Goal: Communication & Community: Ask a question

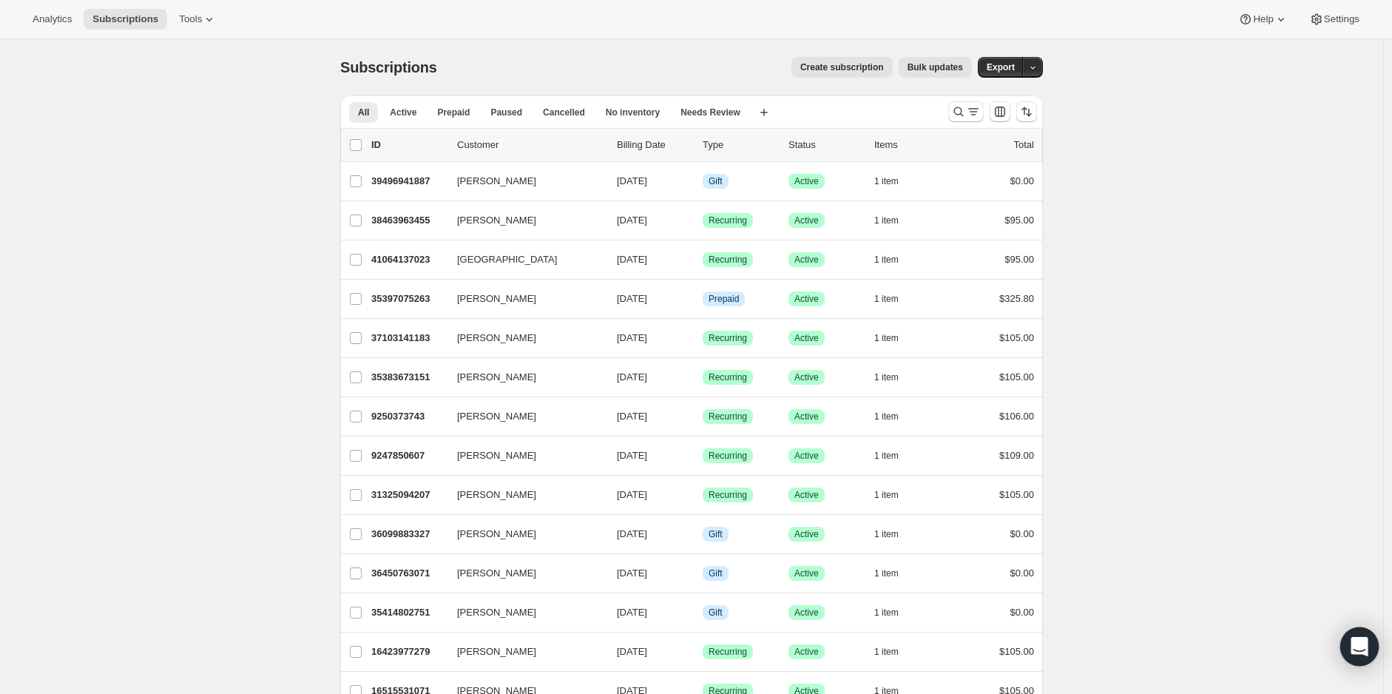
click at [1355, 651] on icon "Open Intercom Messenger" at bounding box center [1359, 646] width 17 height 19
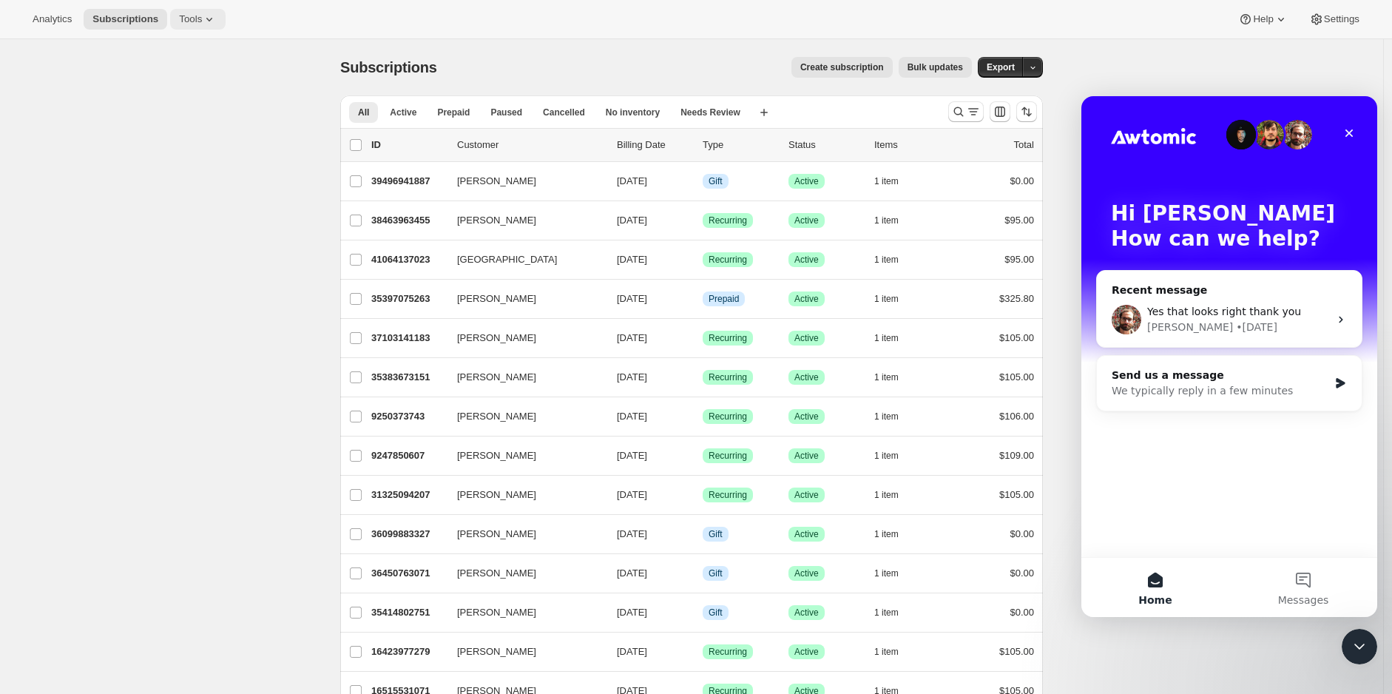
click at [206, 19] on icon at bounding box center [209, 20] width 6 height 4
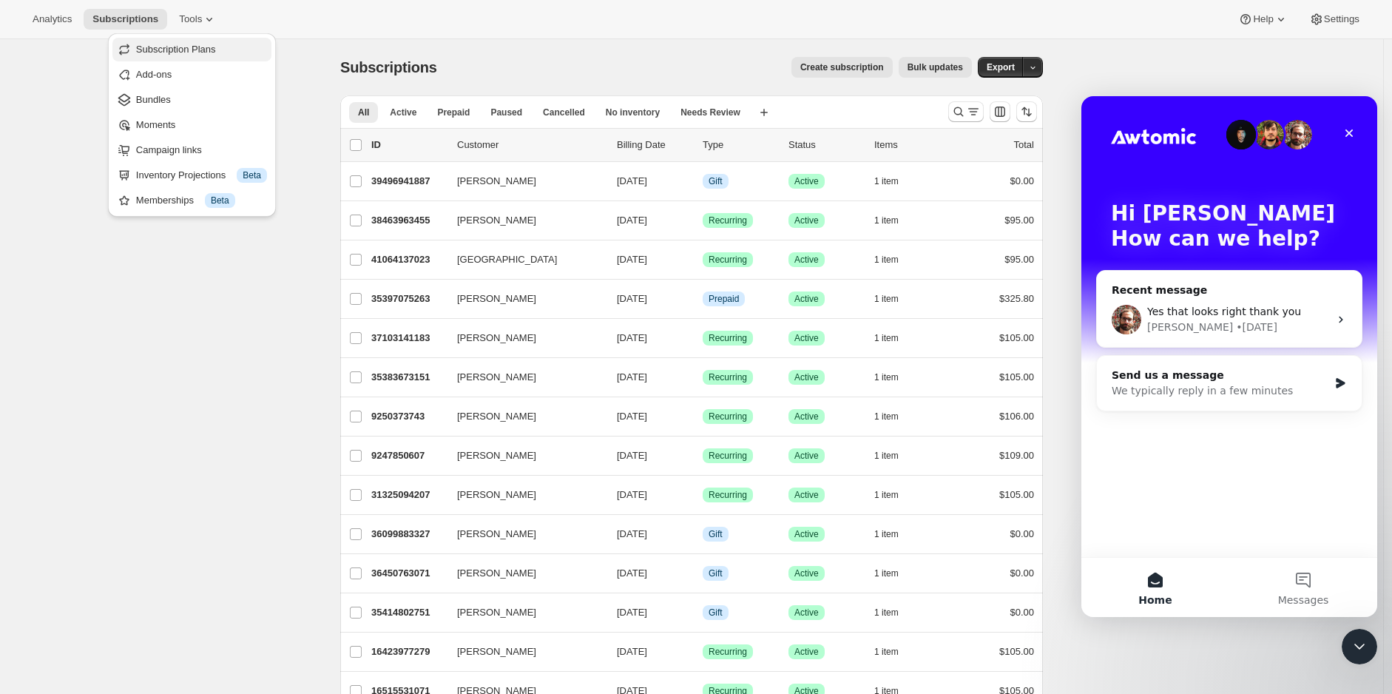
click at [198, 42] on span "Subscription Plans" at bounding box center [201, 49] width 131 height 15
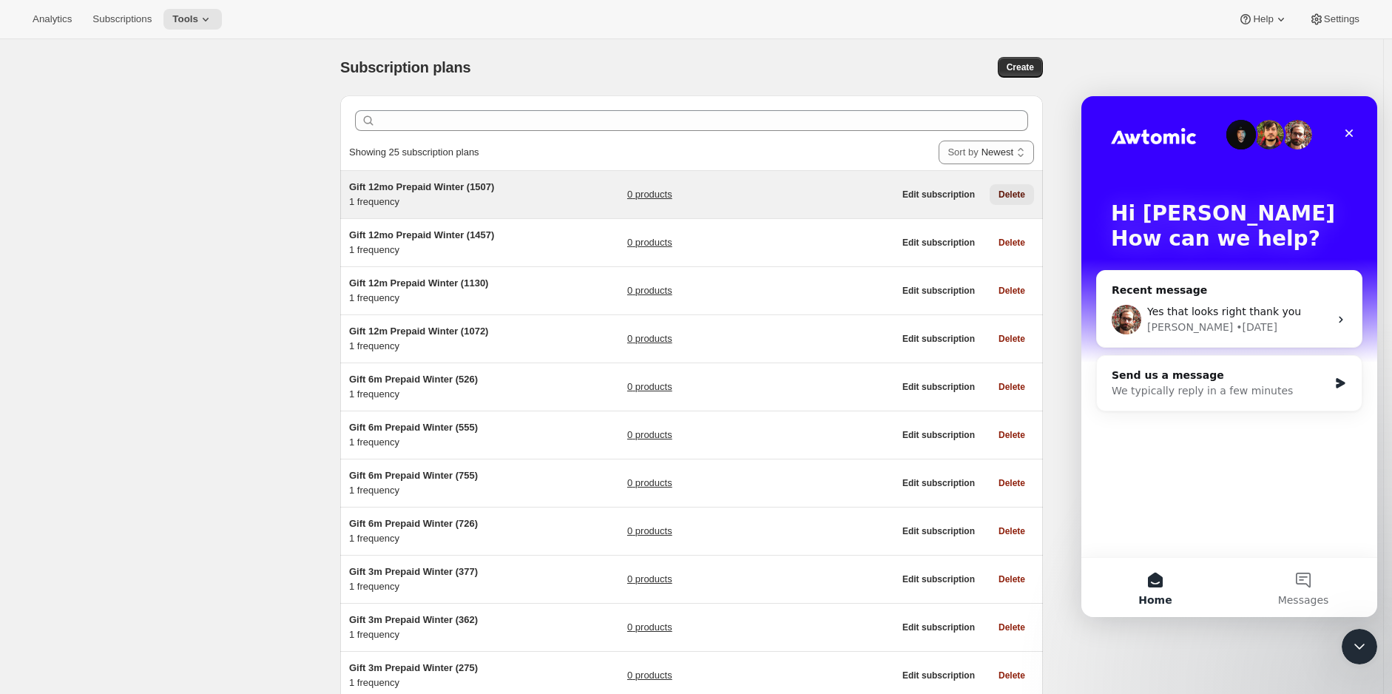
click at [1009, 189] on span "Delete" at bounding box center [1012, 195] width 27 height 12
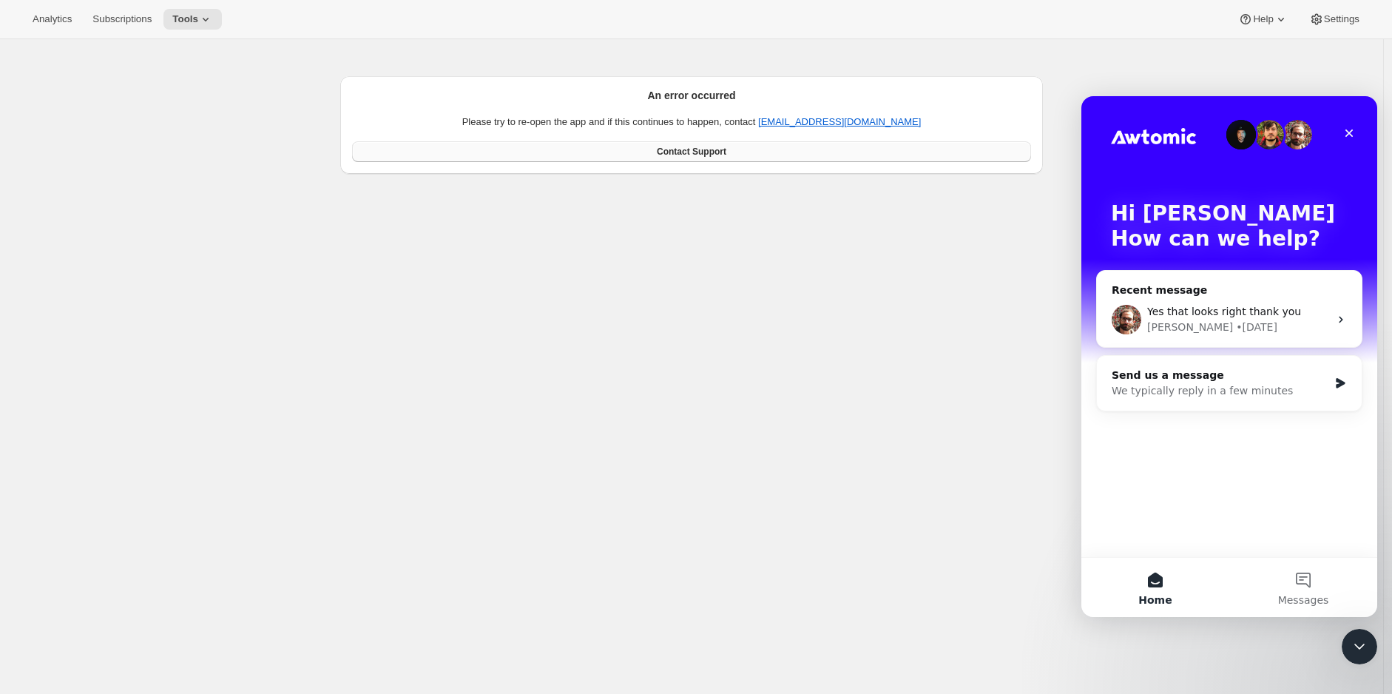
click at [752, 148] on link "Contact Support" at bounding box center [691, 151] width 679 height 21
click at [201, 17] on icon at bounding box center [205, 19] width 15 height 15
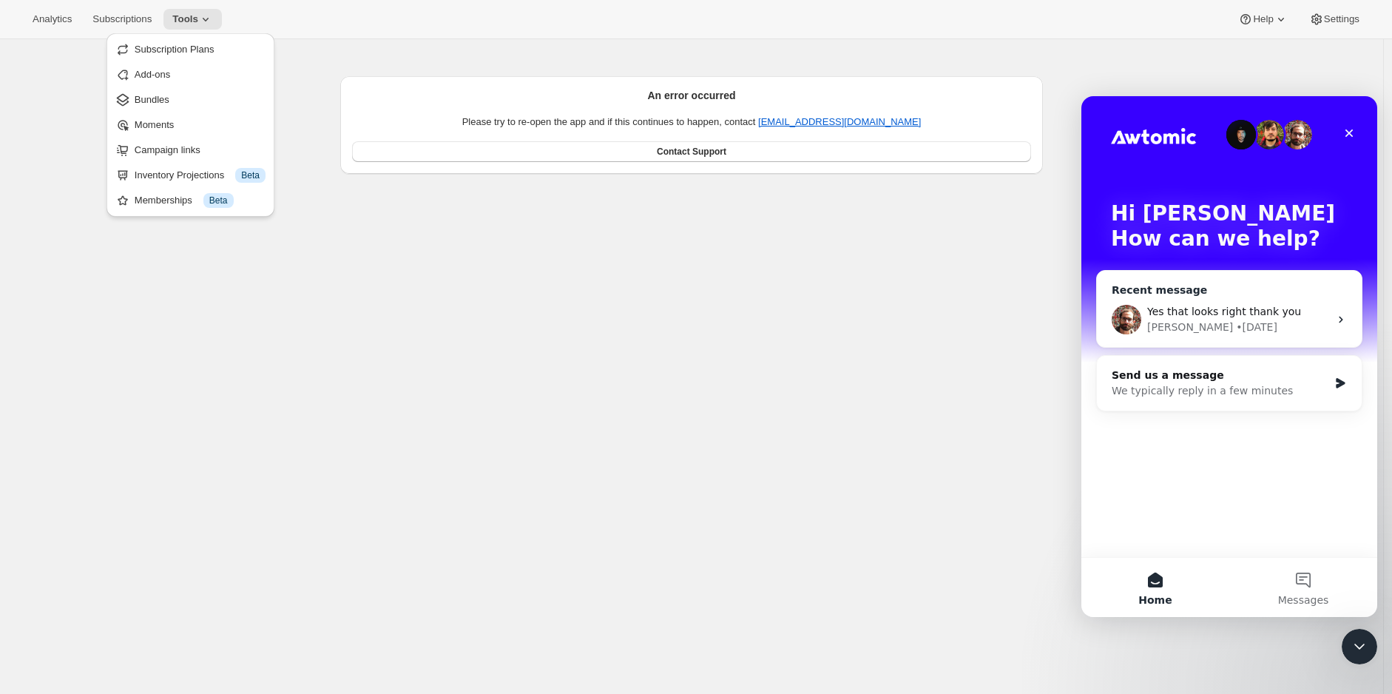
click at [1202, 318] on div "Yes that looks right thank you" at bounding box center [1238, 312] width 182 height 16
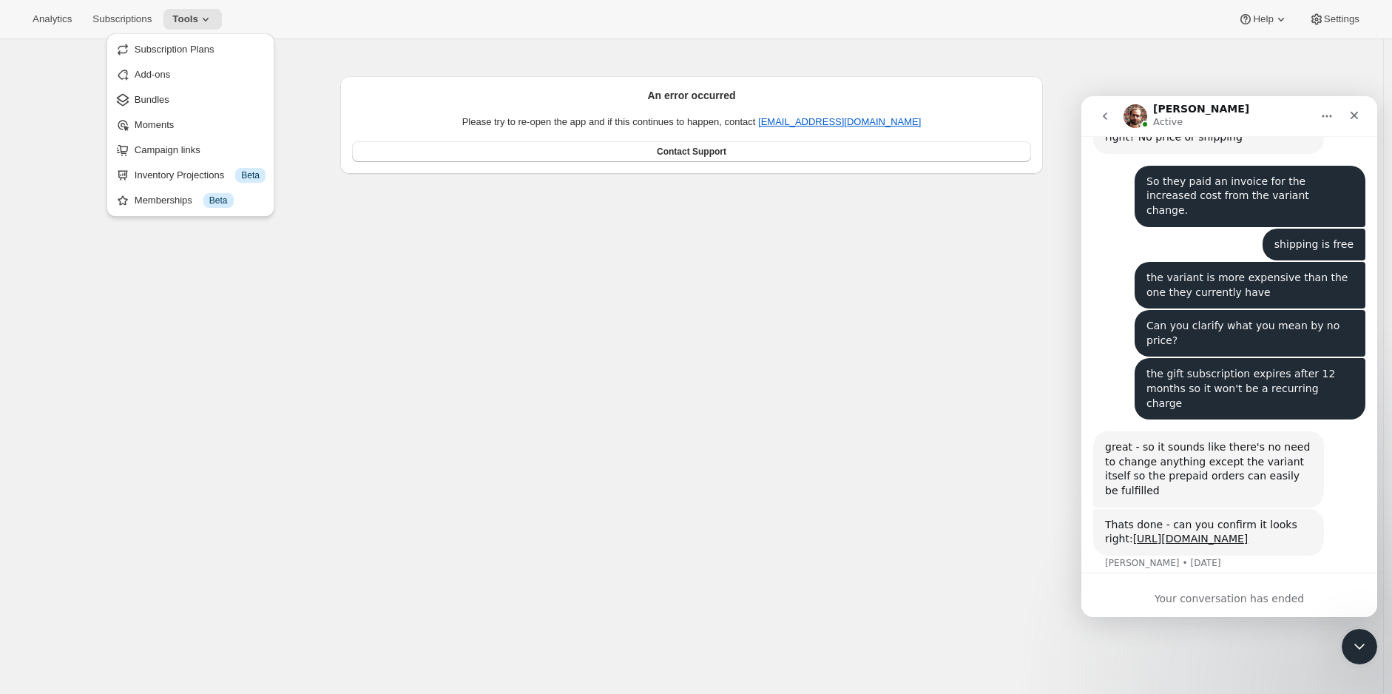
scroll to position [1787, 0]
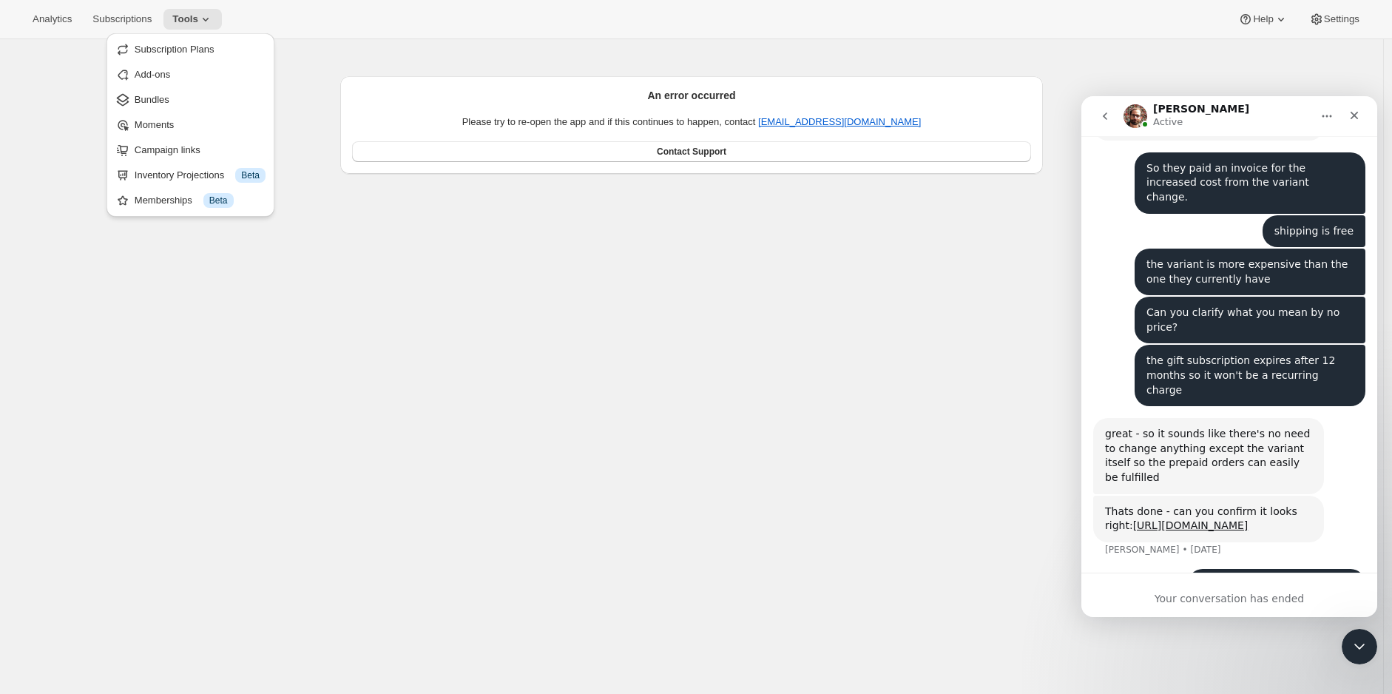
click at [1104, 113] on icon "go back" at bounding box center [1105, 116] width 12 height 12
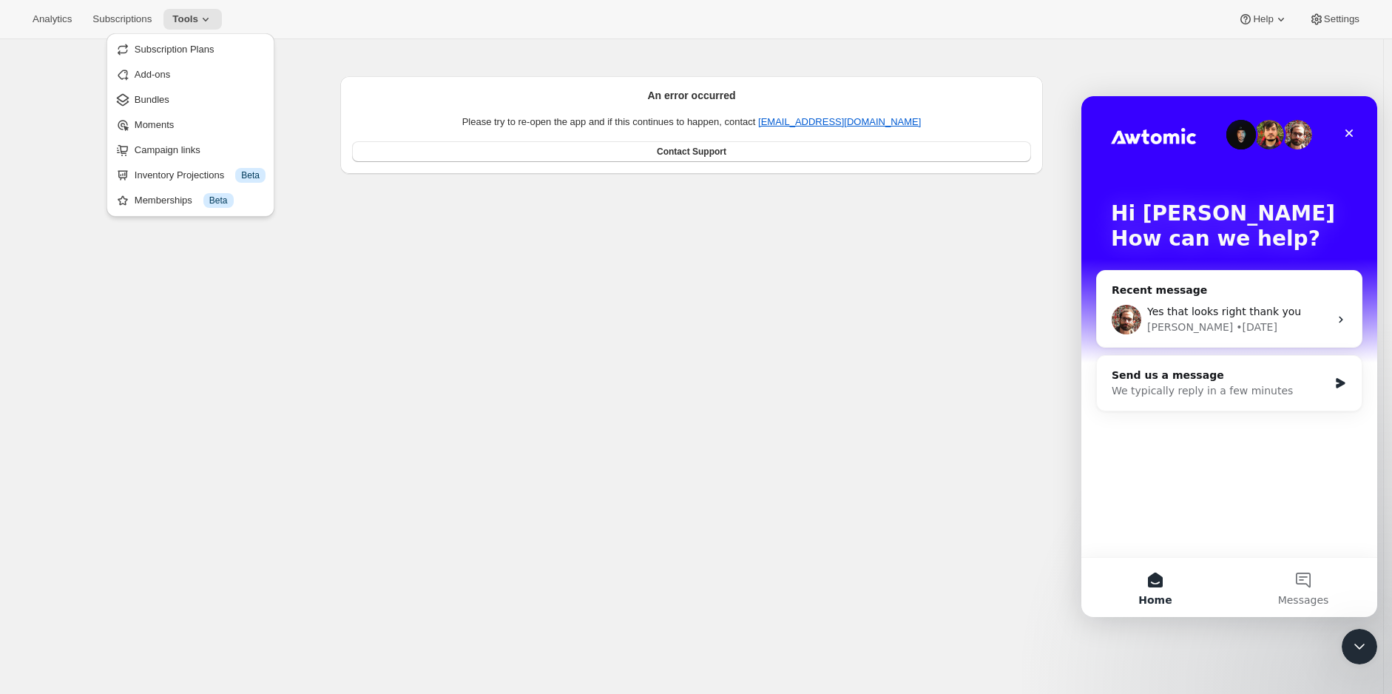
scroll to position [0, 0]
click at [1280, 394] on div "We typically reply in a few minutes" at bounding box center [1220, 391] width 217 height 16
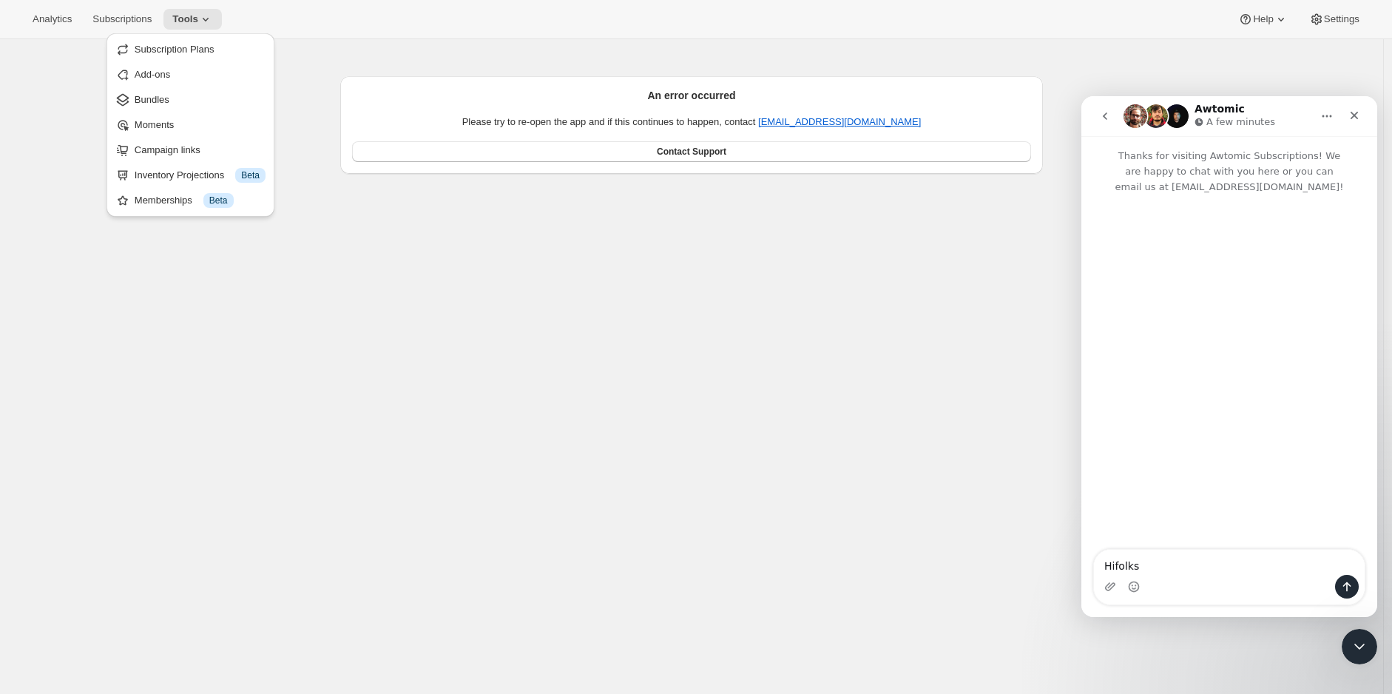
click at [1111, 565] on textarea "Hifolks" at bounding box center [1229, 562] width 271 height 25
click at [1162, 562] on textarea "Hi folks" at bounding box center [1229, 562] width 271 height 25
type textarea "Hi folks! Can you"
click at [161, 54] on span "Subscription Plans" at bounding box center [175, 49] width 80 height 11
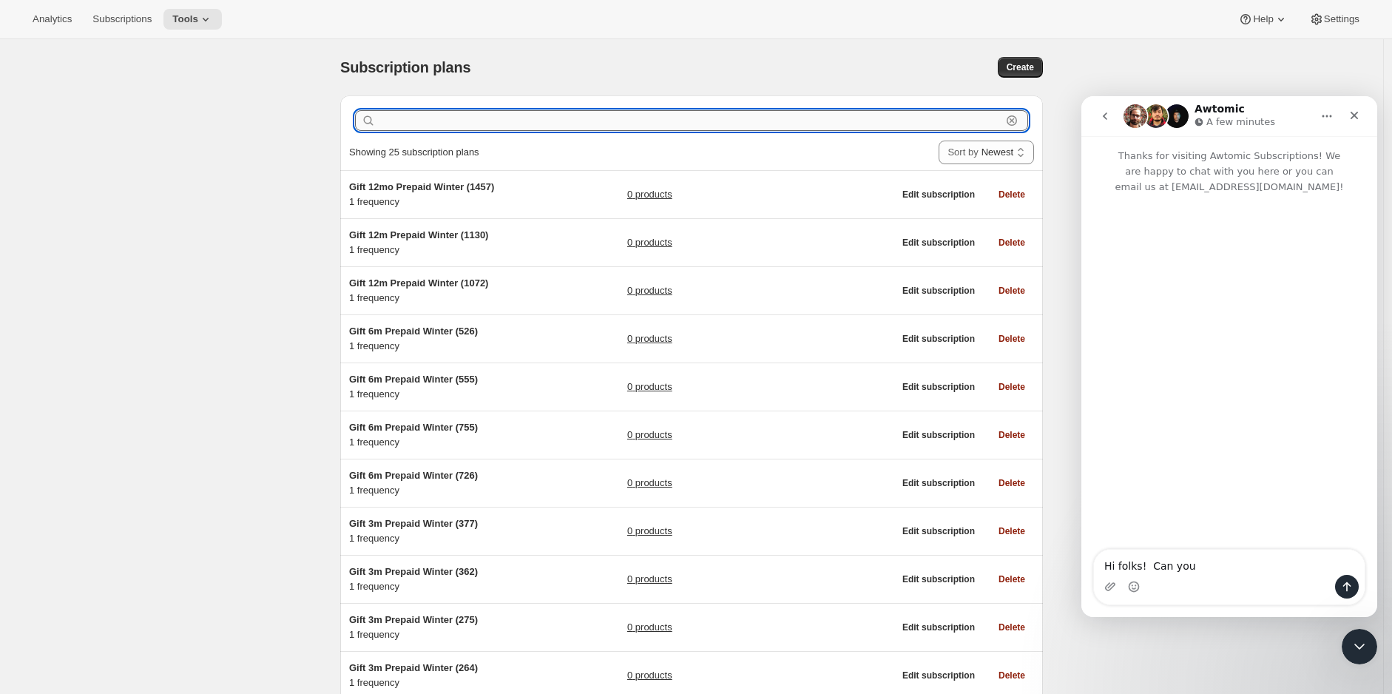
click at [416, 121] on input "text" at bounding box center [690, 120] width 623 height 21
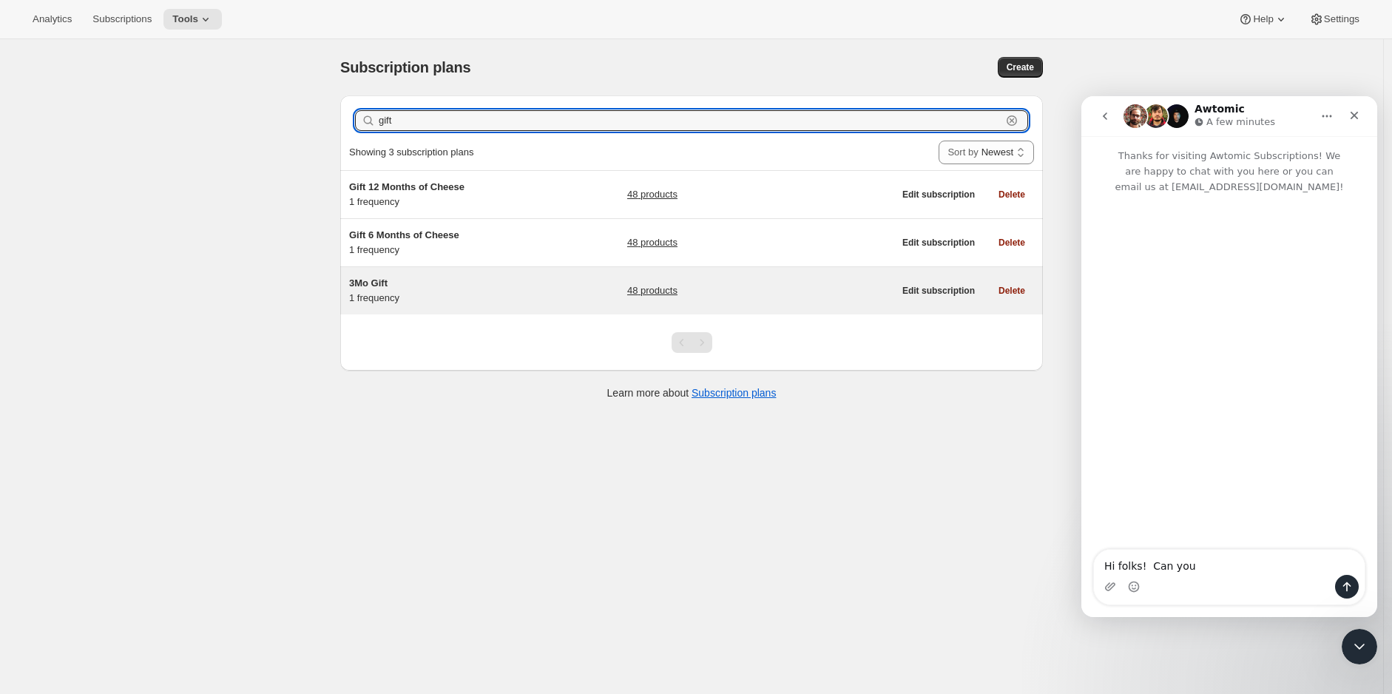
type input "gift"
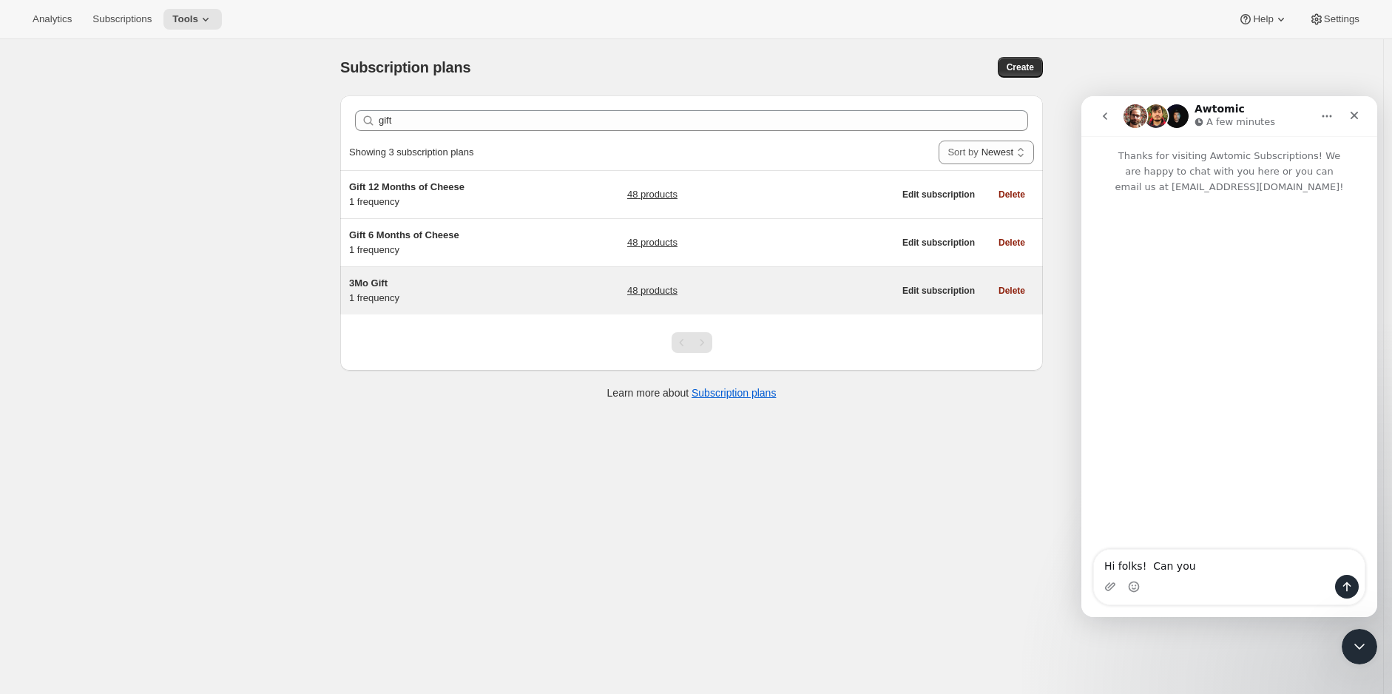
click at [397, 280] on h5 "3Mo Gift" at bounding box center [441, 283] width 185 height 15
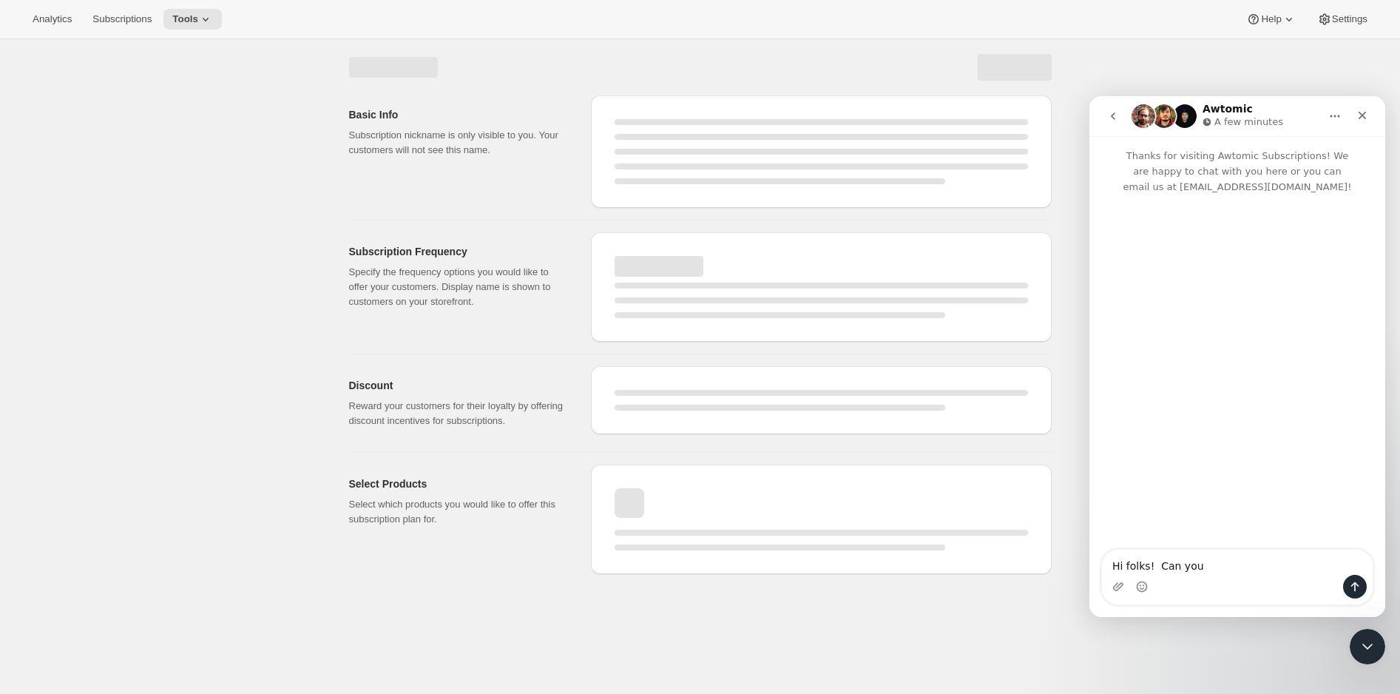
select select "WEEK"
select select "MONTH"
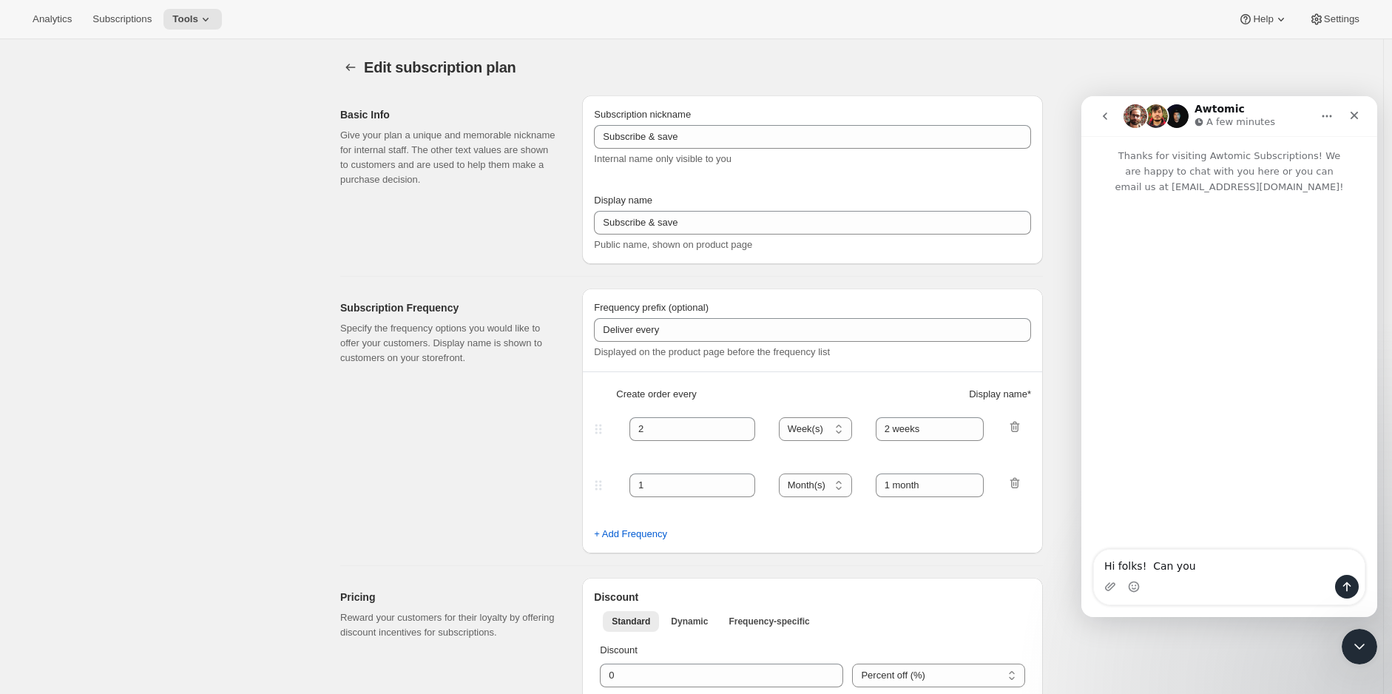
type input "3Mo Gift"
checkbox input "true"
select select "WEEK"
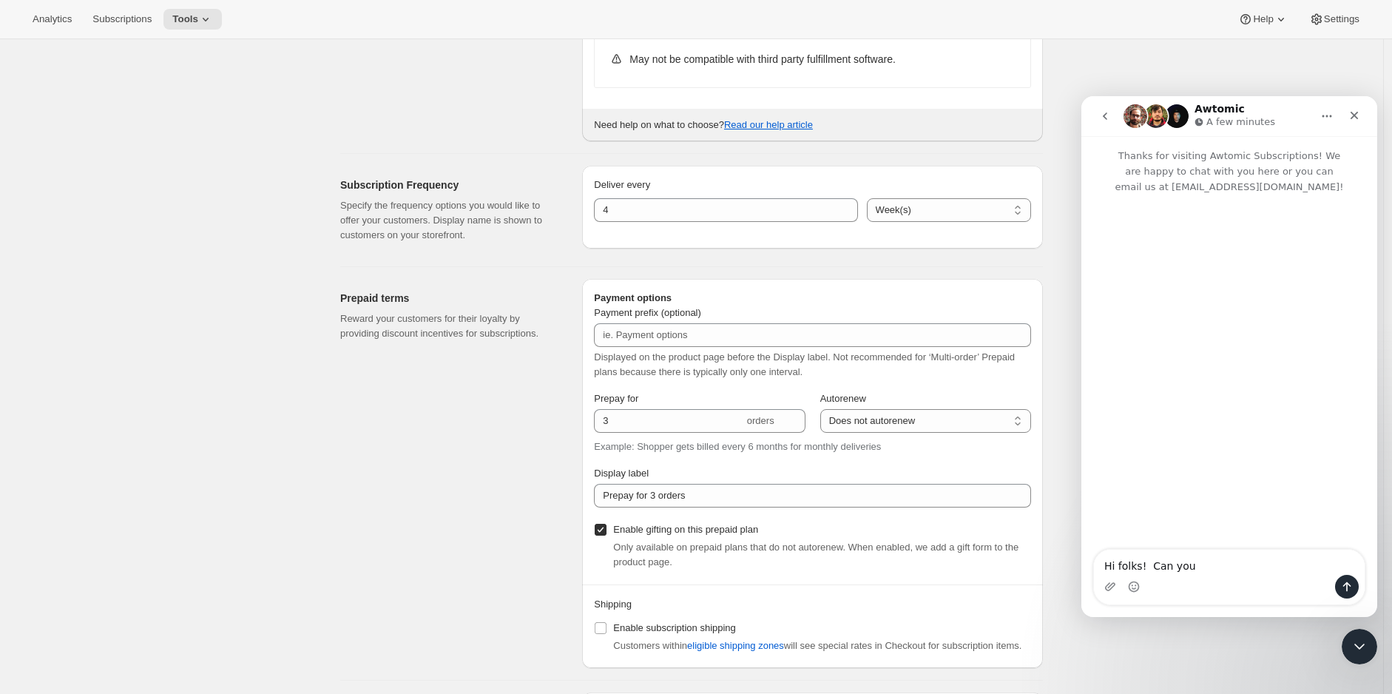
scroll to position [590, 0]
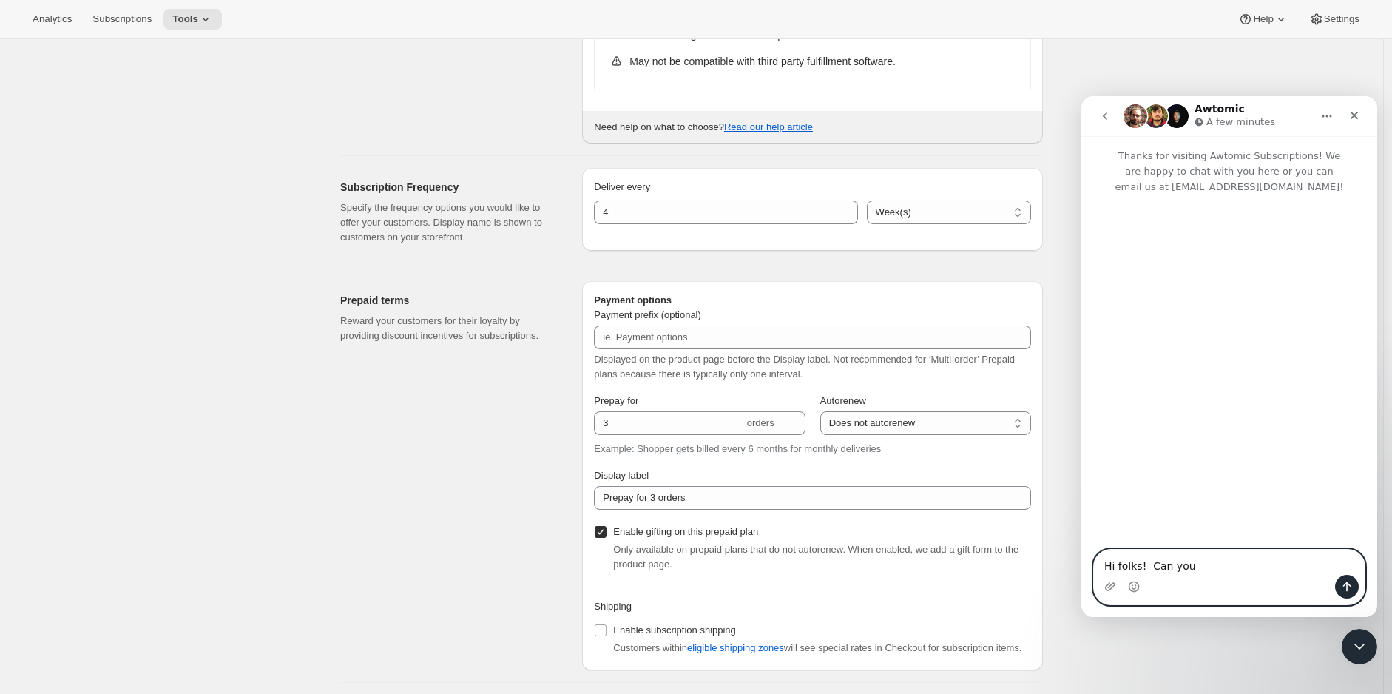
click at [1201, 572] on textarea "Hi folks! Can you" at bounding box center [1229, 562] width 271 height 25
click at [1105, 565] on textarea "Hi folks! Can you clarify why there are two different cblocks on the" at bounding box center [1229, 555] width 271 height 40
click at [1196, 566] on textarea "Hi folks! Can you clarify why there are two different blocks on the" at bounding box center [1229, 555] width 271 height 40
drag, startPoint x: 1192, startPoint y: 571, endPoint x: 1086, endPoint y: 563, distance: 106.8
click at [1086, 563] on div "Hi folks! Can you clarify why there are two different blocks on the Hi folks! C…" at bounding box center [1230, 569] width 296 height 71
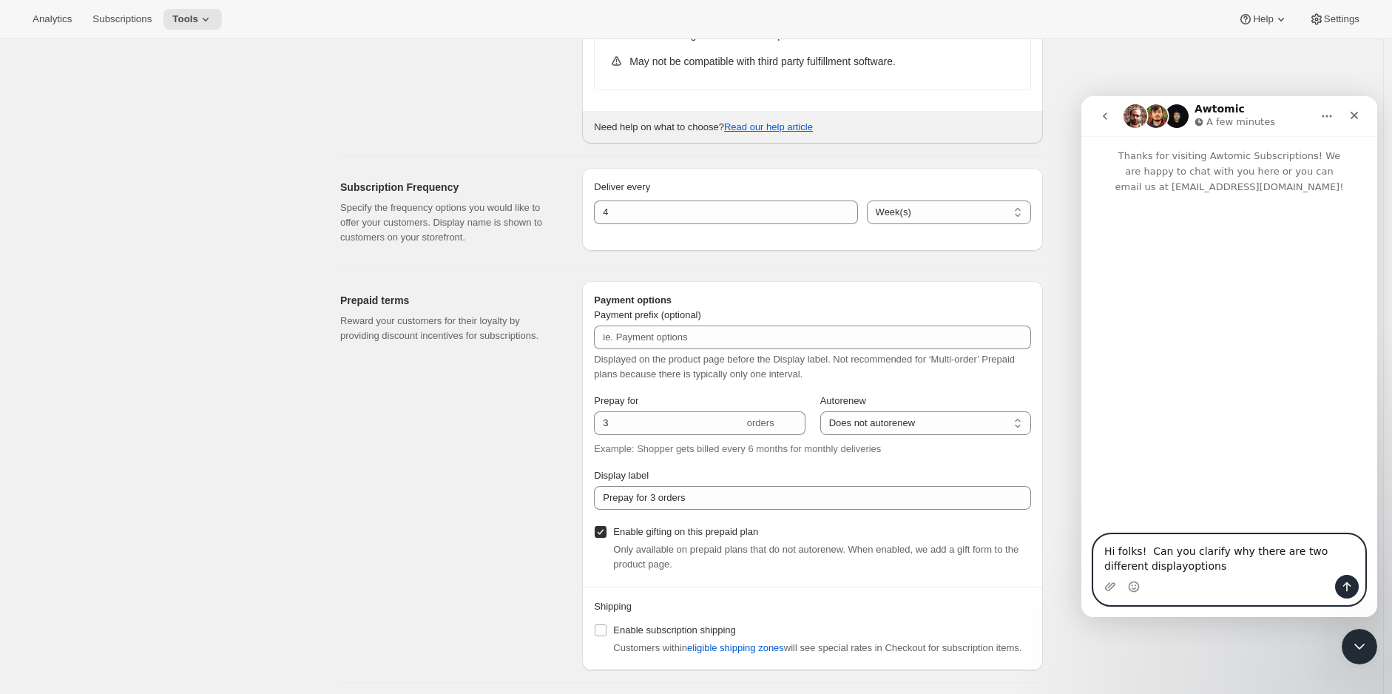
click at [1138, 564] on textarea "Hi folks! Can you clarify why there are two different displayoptions" at bounding box center [1229, 555] width 271 height 40
click at [1211, 568] on textarea "Hi folks! Can you clarify why there are two different display options" at bounding box center [1229, 555] width 271 height 40
type textarea "Hi folks! Can you clarify why there are two different display options on the gi…"
click at [1108, 587] on icon "Upload attachment" at bounding box center [1110, 586] width 10 height 8
click at [1343, 584] on icon "Send a message…" at bounding box center [1347, 587] width 12 height 12
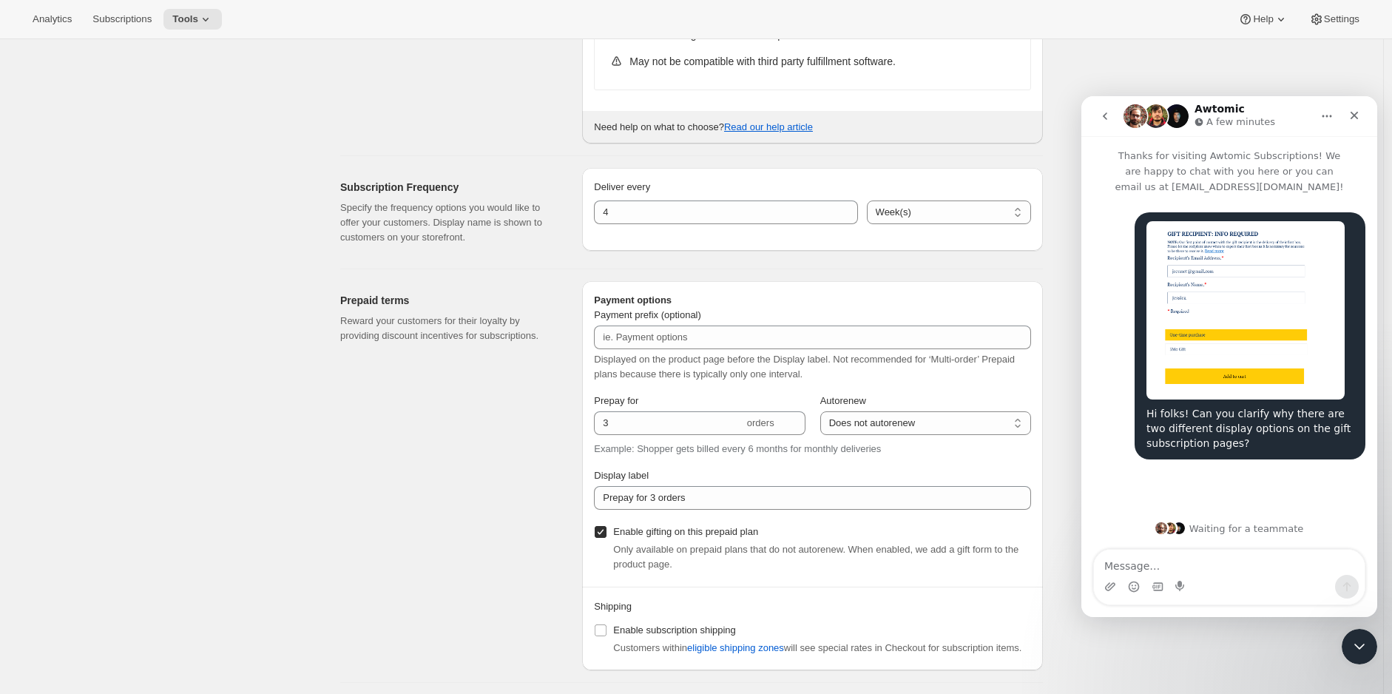
click at [1183, 308] on img "Jessica says…" at bounding box center [1246, 310] width 198 height 178
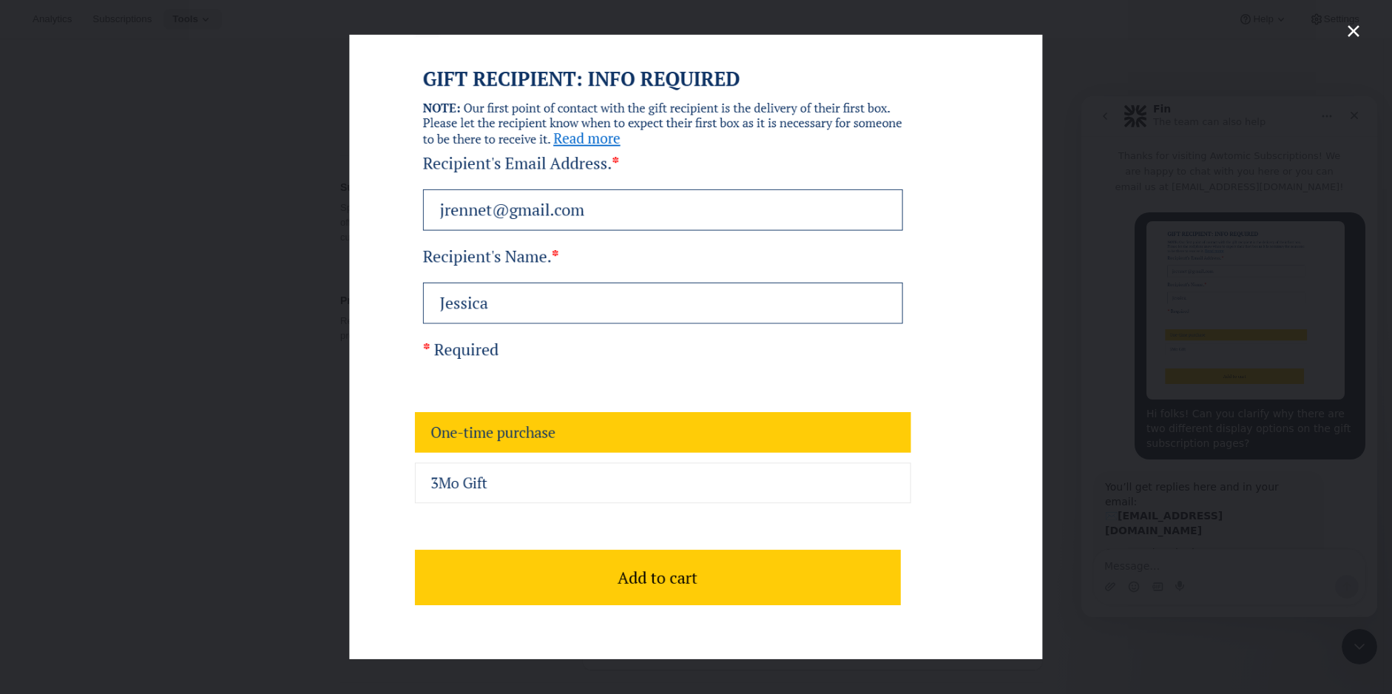
click at [1352, 34] on icon "Close" at bounding box center [1354, 31] width 18 height 18
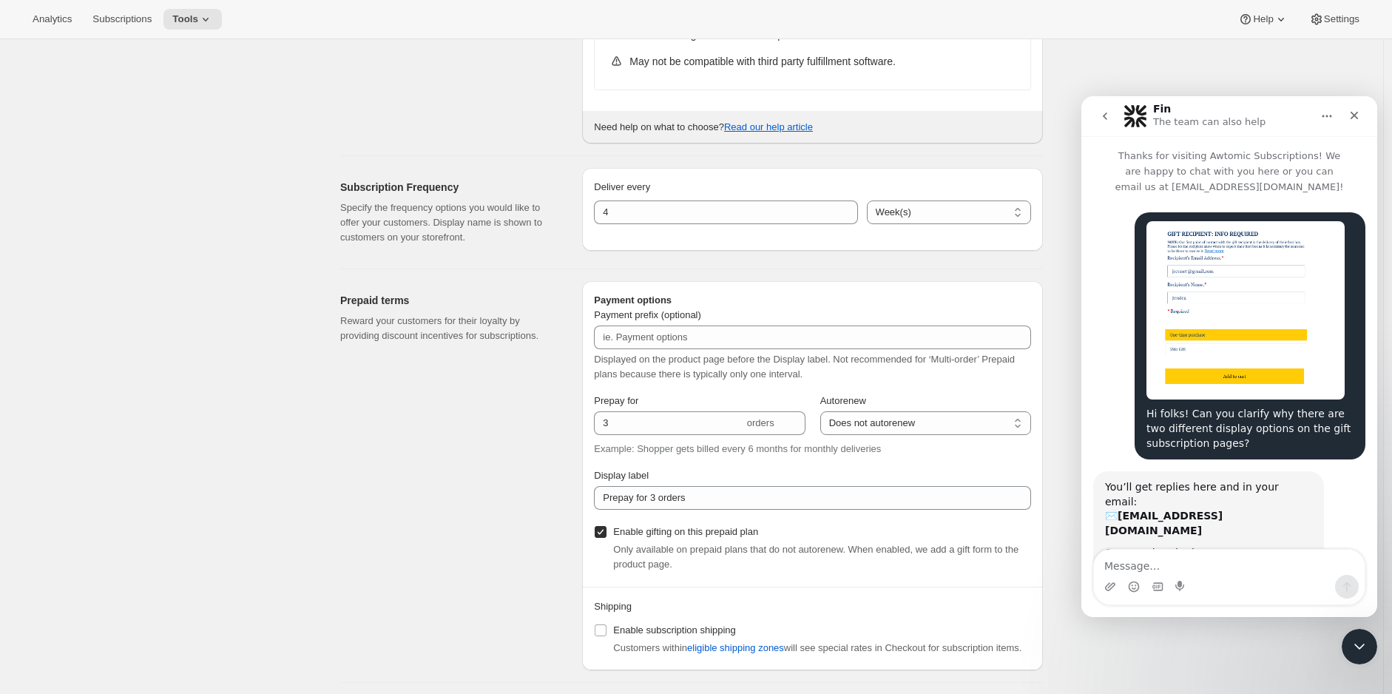
click at [1232, 351] on img "Jessica says…" at bounding box center [1246, 310] width 198 height 178
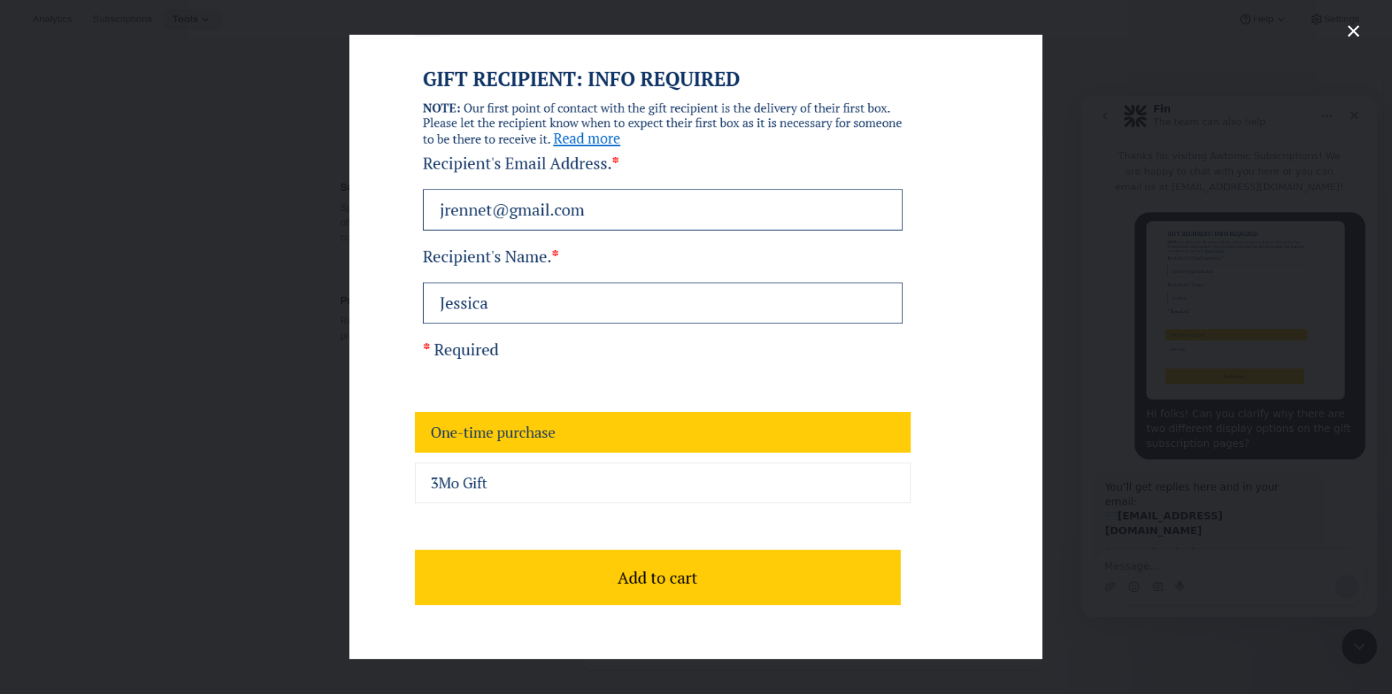
click at [1362, 22] on icon "Close" at bounding box center [1354, 31] width 18 height 18
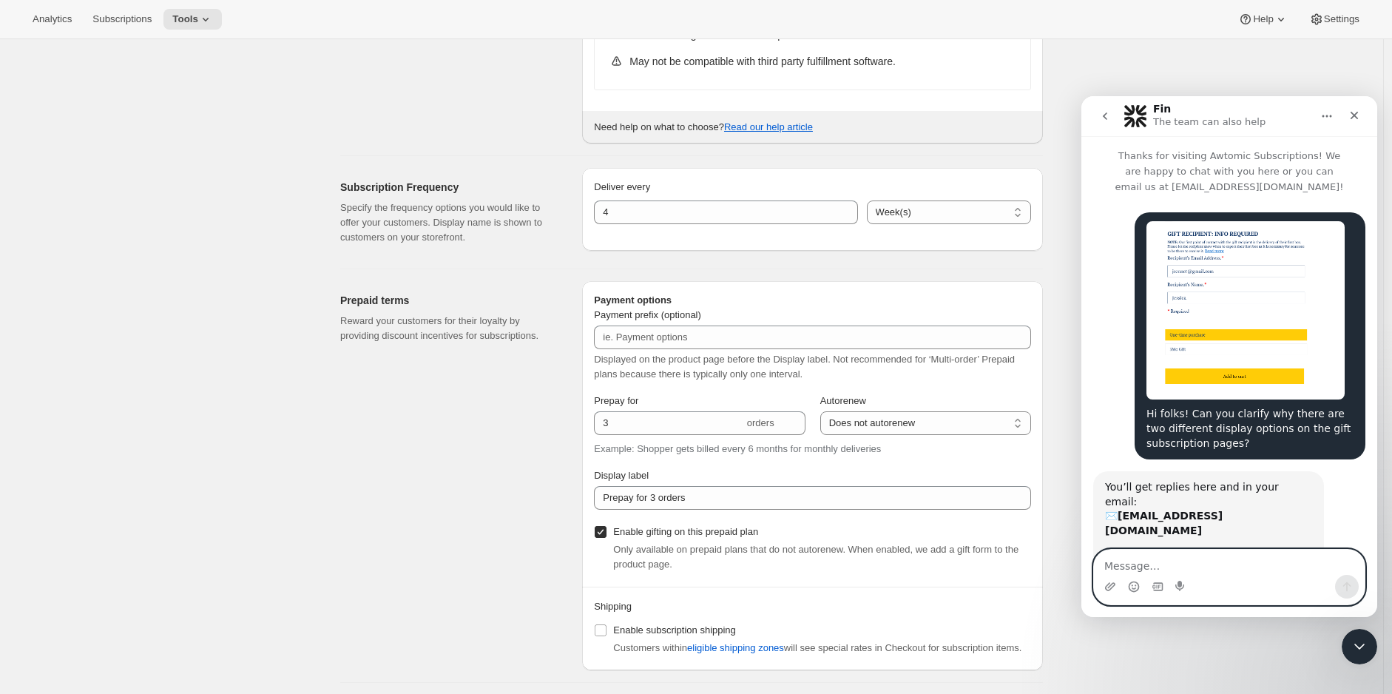
click at [1155, 560] on textarea "Message…" at bounding box center [1229, 562] width 271 height 25
click at [1216, 570] on textarea "I'm referring to one timepurchase or 3mo gift." at bounding box center [1229, 562] width 271 height 25
click at [1327, 563] on textarea "I'm referring to one time purchase or 3mo gift." at bounding box center [1229, 562] width 271 height 25
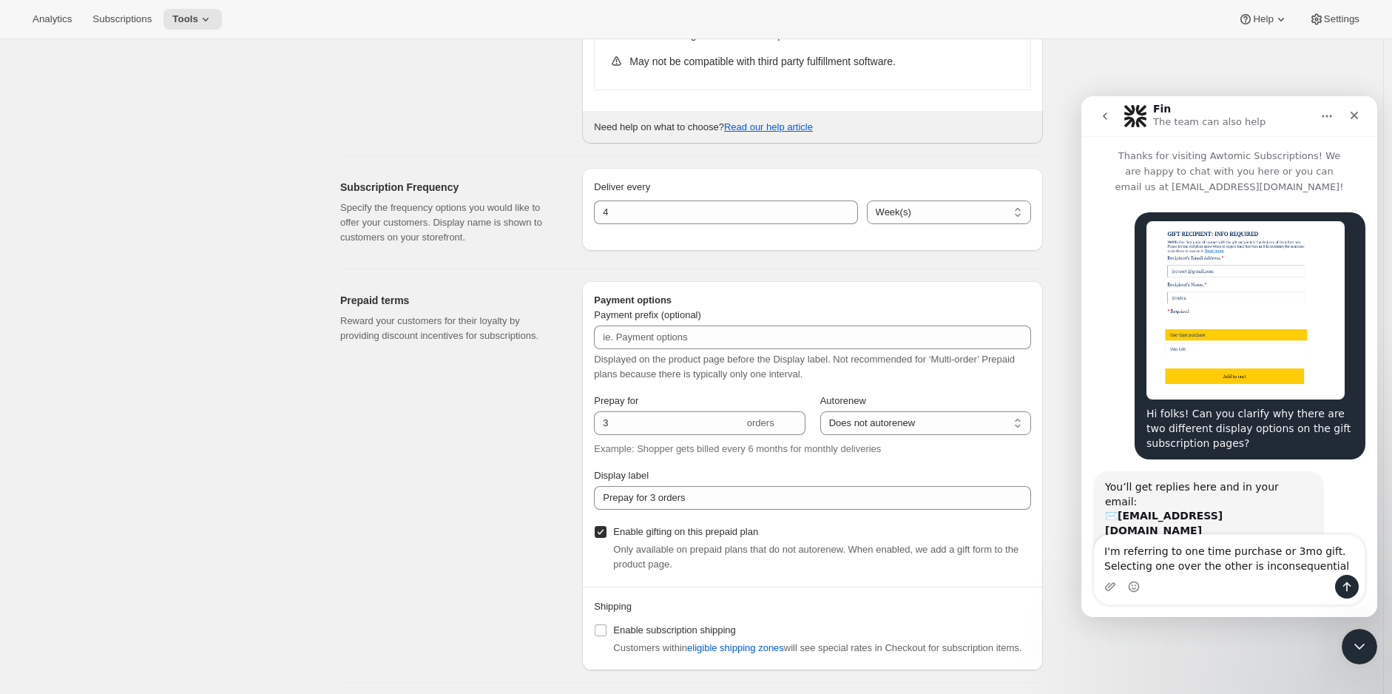
click at [1265, 334] on img "Jessica says…" at bounding box center [1246, 310] width 198 height 178
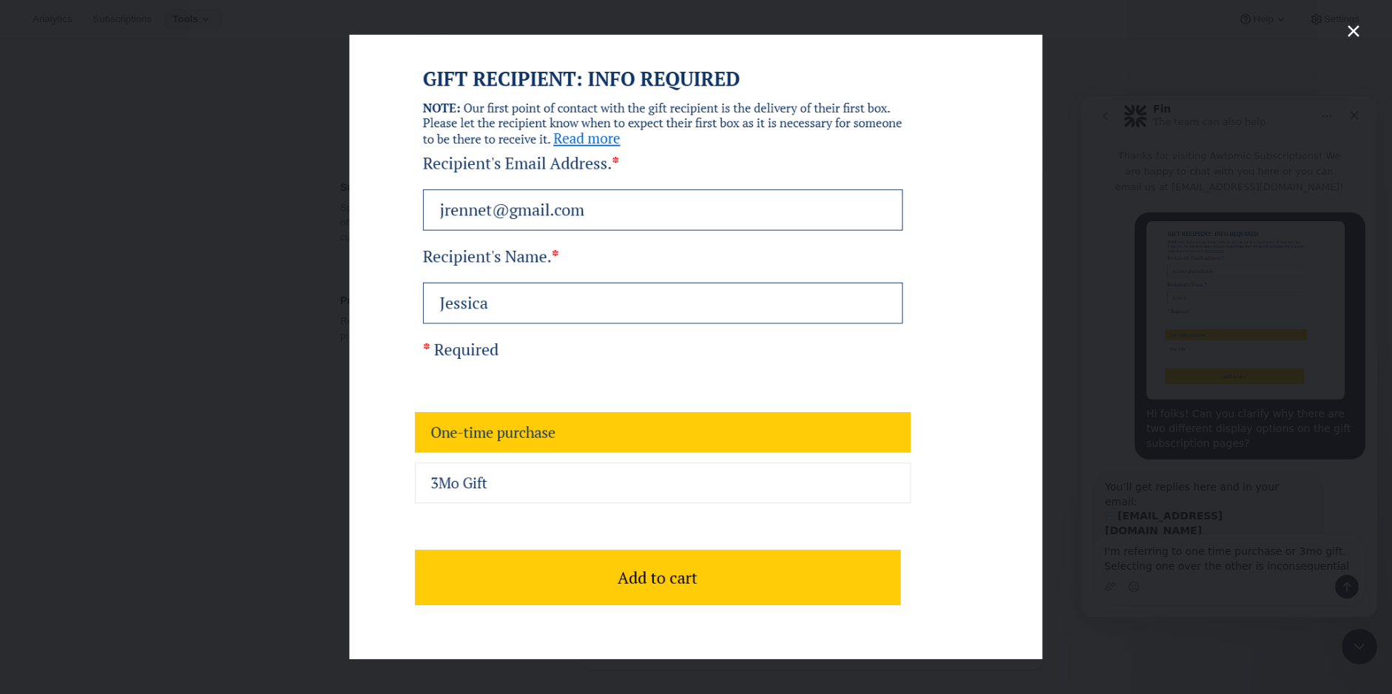
click at [1352, 27] on icon "Close" at bounding box center [1354, 31] width 18 height 18
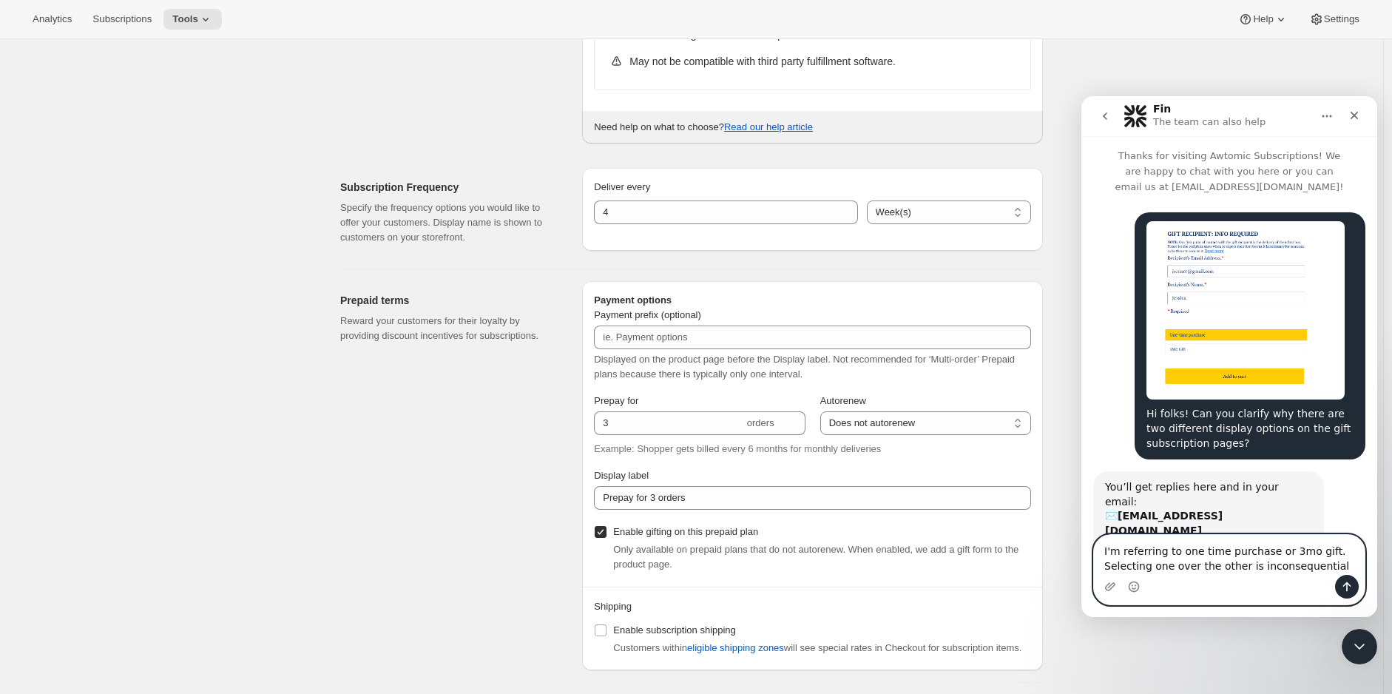
click at [1321, 570] on textarea "I'm referring to one time purchase or 3mo gift. Selecting one over the other is…" at bounding box center [1229, 555] width 271 height 40
type textarea "I'm referring to one time purchase or 3mo gift. Selecting one over the other is…"
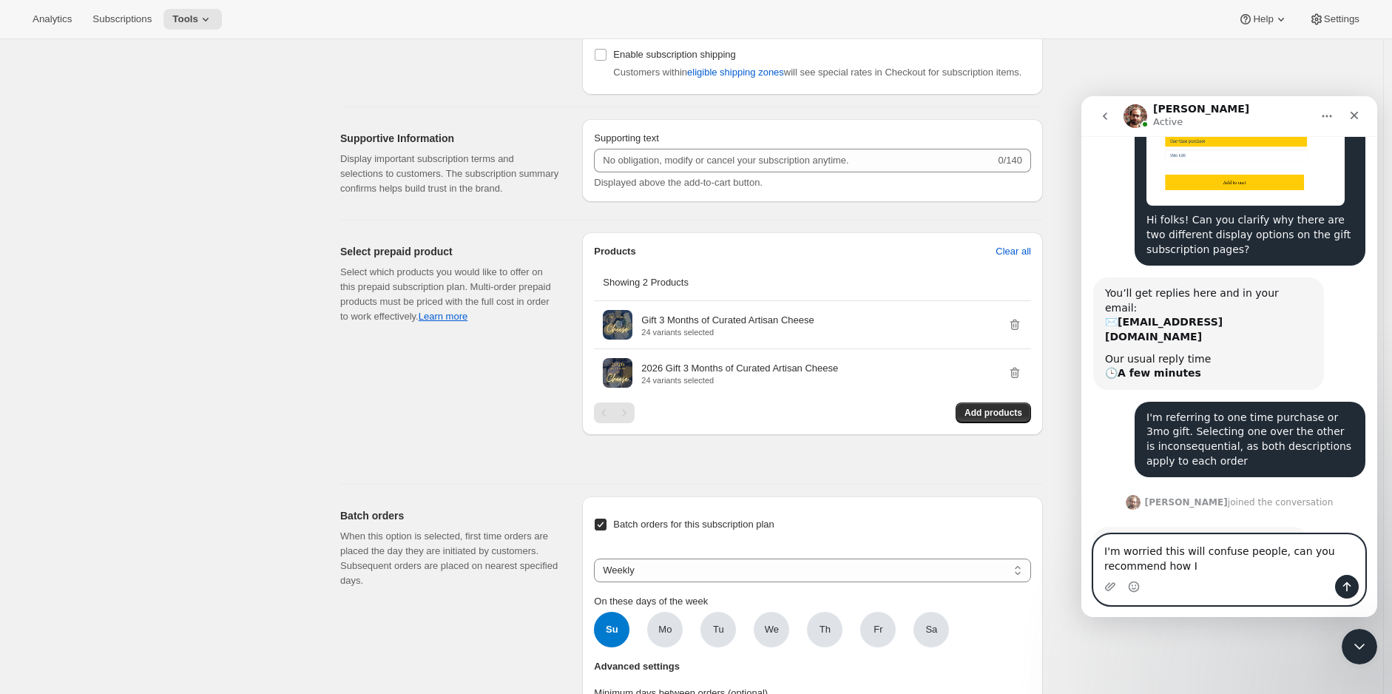
scroll to position [194, 0]
type textarea "I'm worried this will confuse people, can you recommend how I can"
drag, startPoint x: 1207, startPoint y: 570, endPoint x: 1081, endPoint y: 544, distance: 129.1
click at [1082, 544] on html "Brian Active Thanks for visiting Awtomic Subscriptions! We are happy to chat wi…" at bounding box center [1230, 356] width 296 height 521
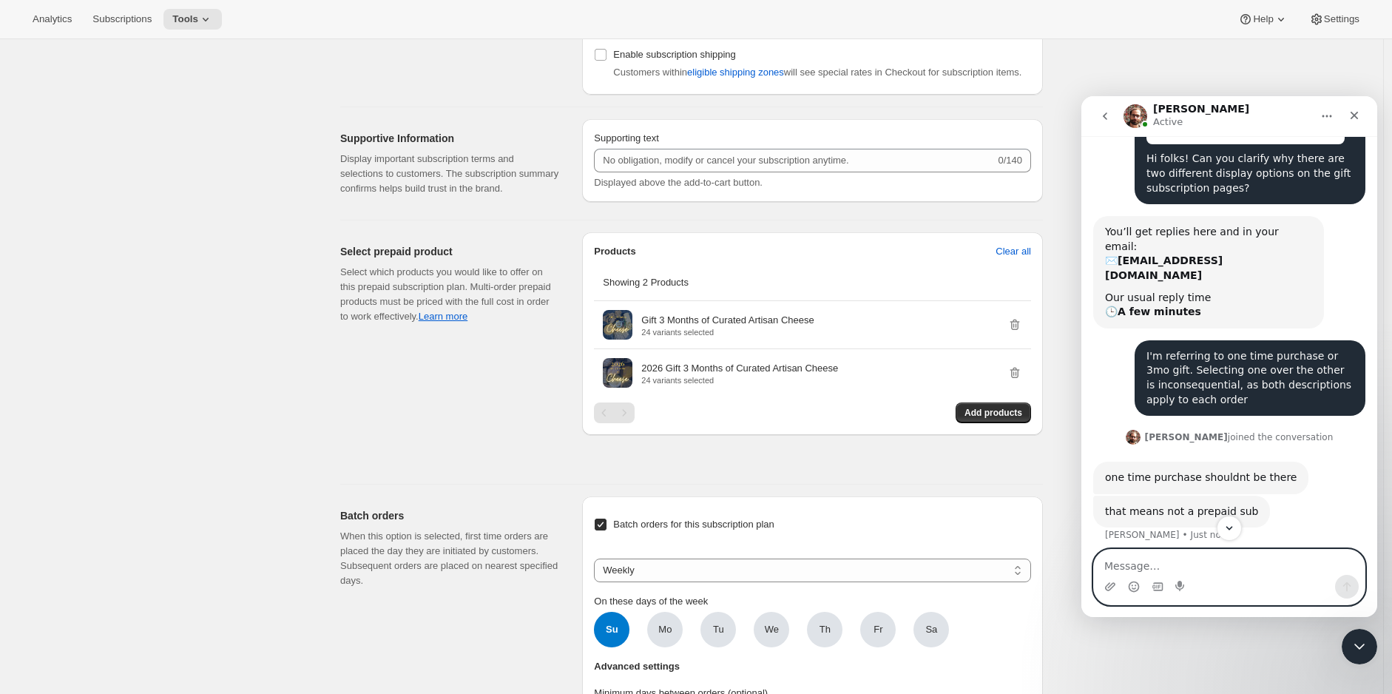
scroll to position [276, 0]
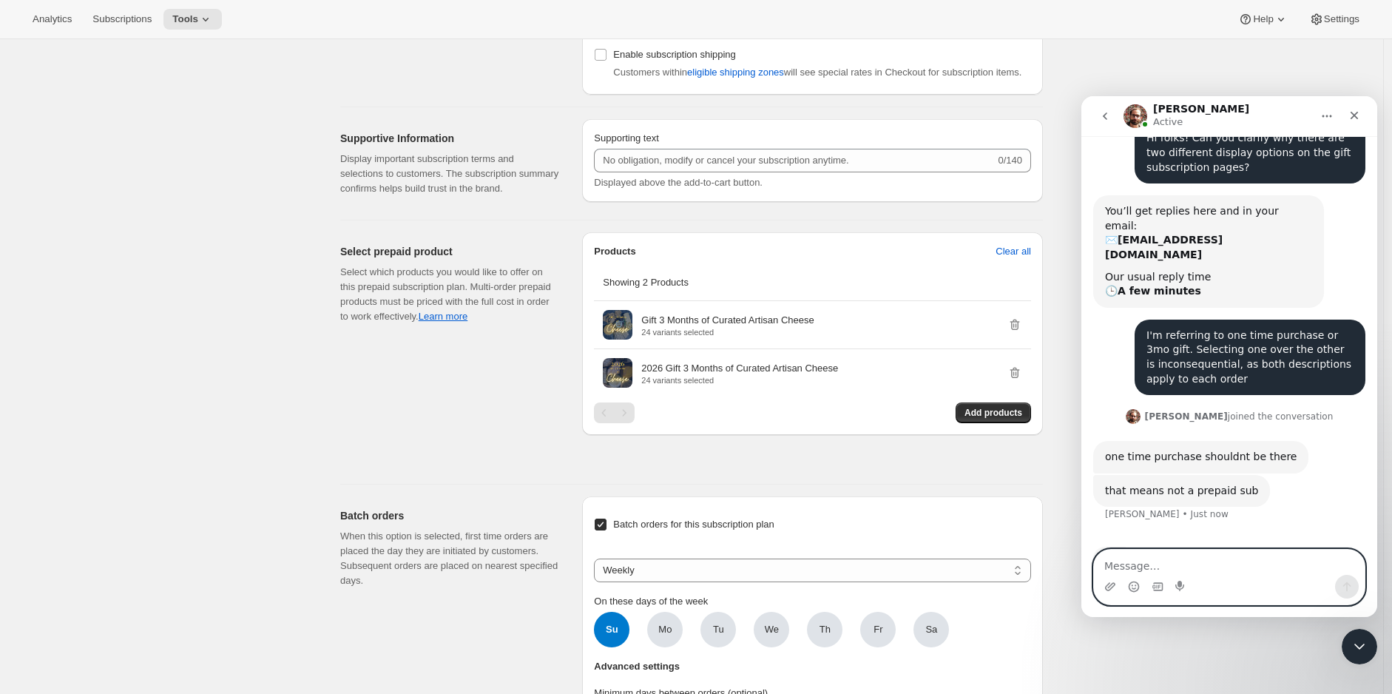
click at [1145, 566] on textarea "Message…" at bounding box center [1229, 562] width 271 height 25
click at [1179, 568] on textarea "Message…" at bounding box center [1229, 562] width 271 height 25
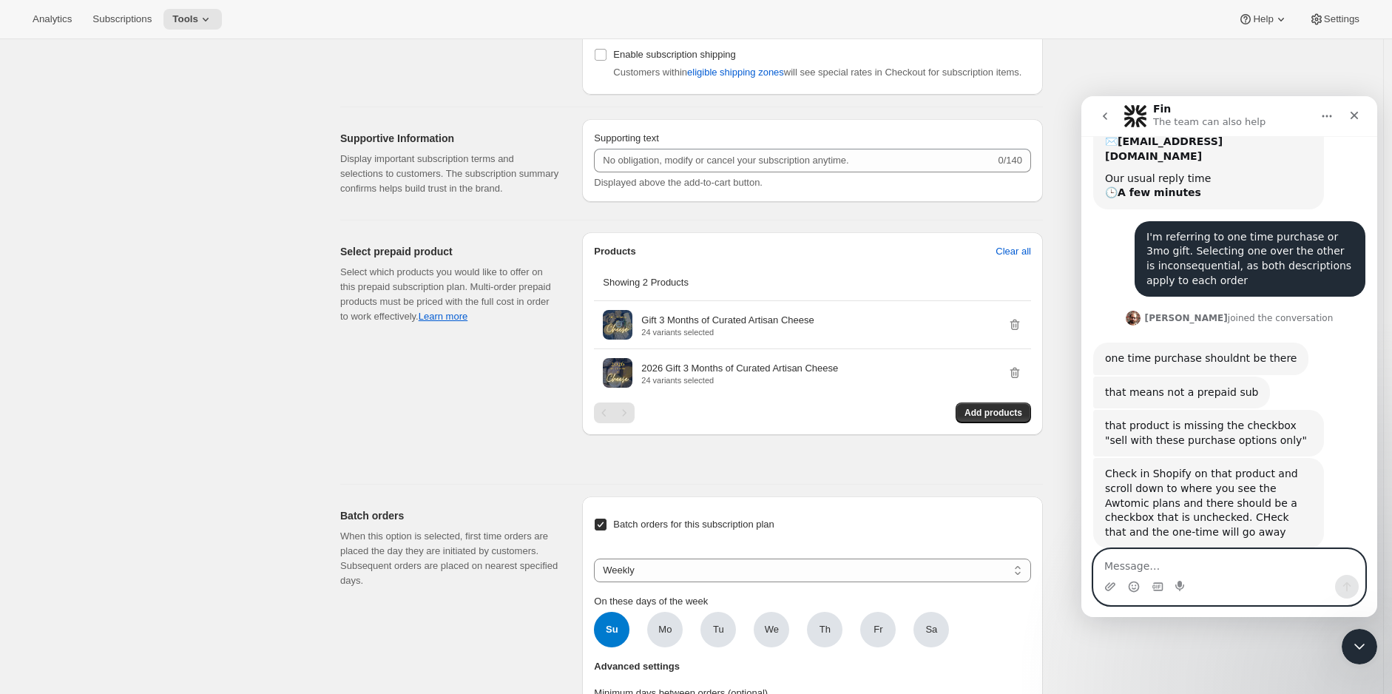
click at [1202, 553] on textarea "Message…" at bounding box center [1229, 562] width 271 height 25
type textarea "ok thank you!"
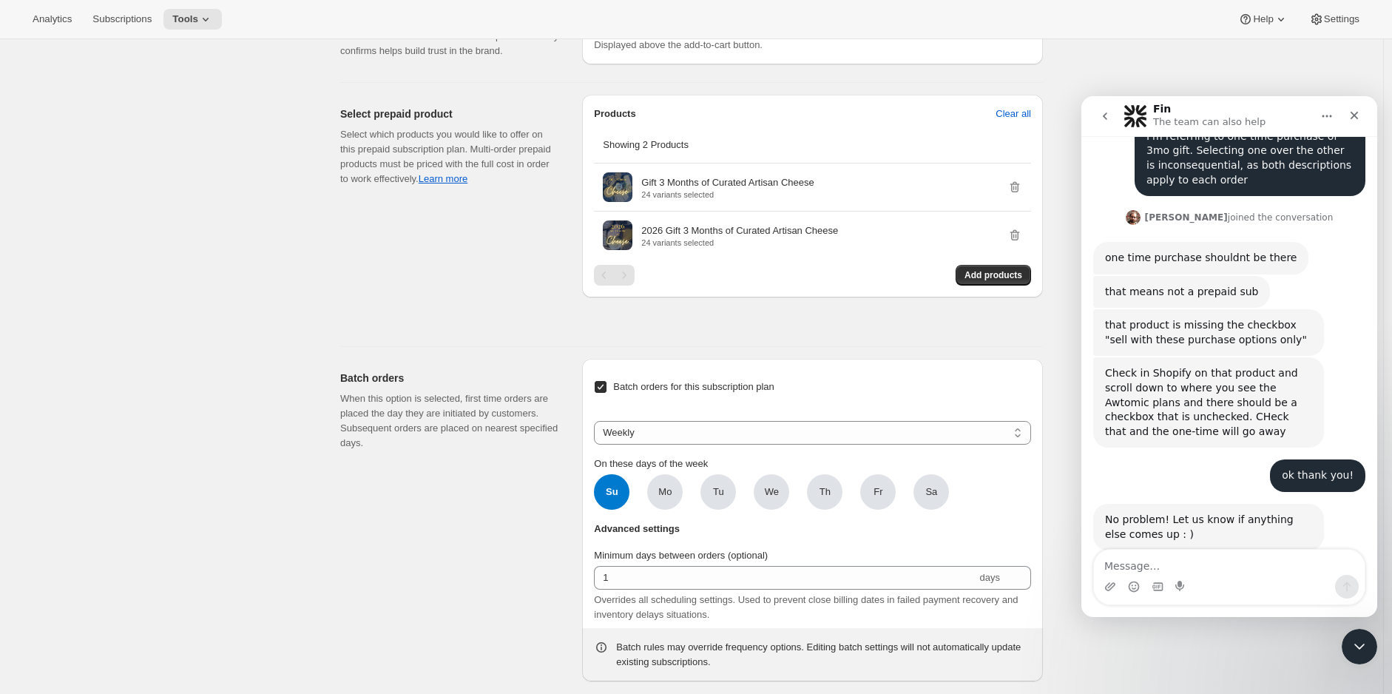
scroll to position [1329, 0]
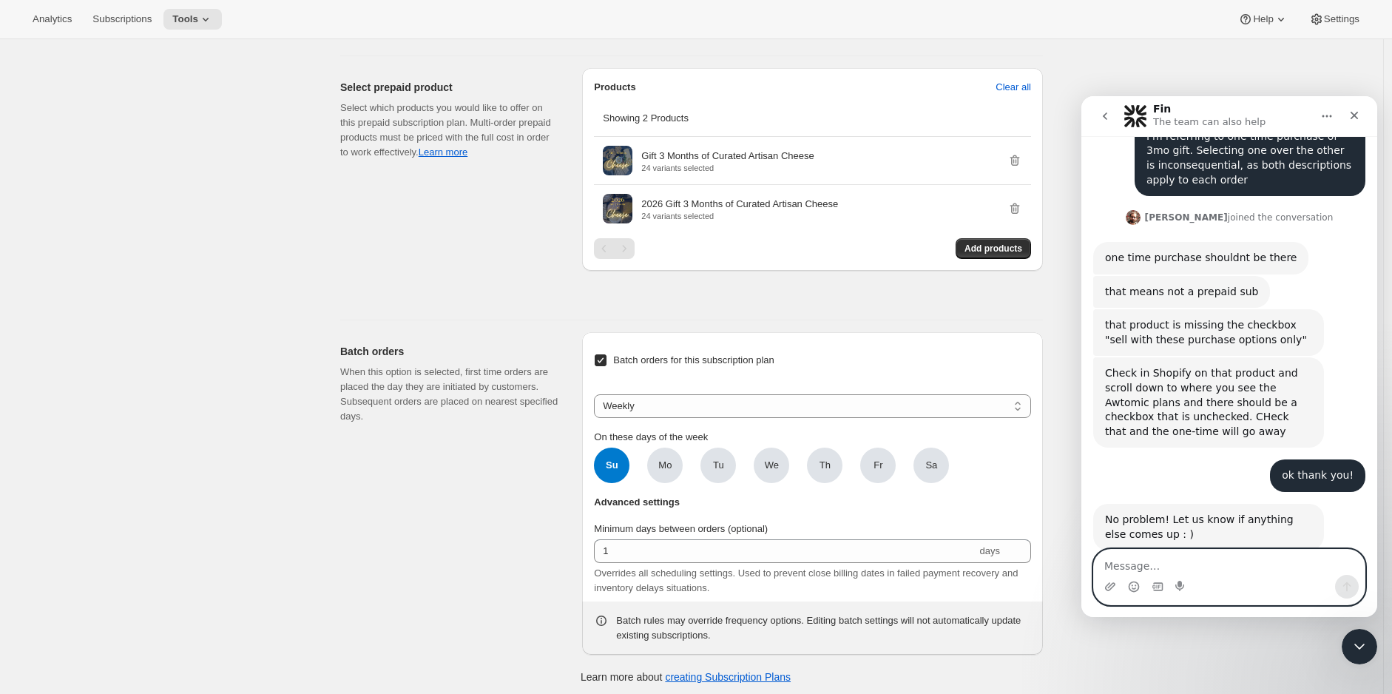
click at [1244, 561] on textarea "Message…" at bounding box center [1229, 562] width 271 height 25
type textarea "ok thanks it disappeared"
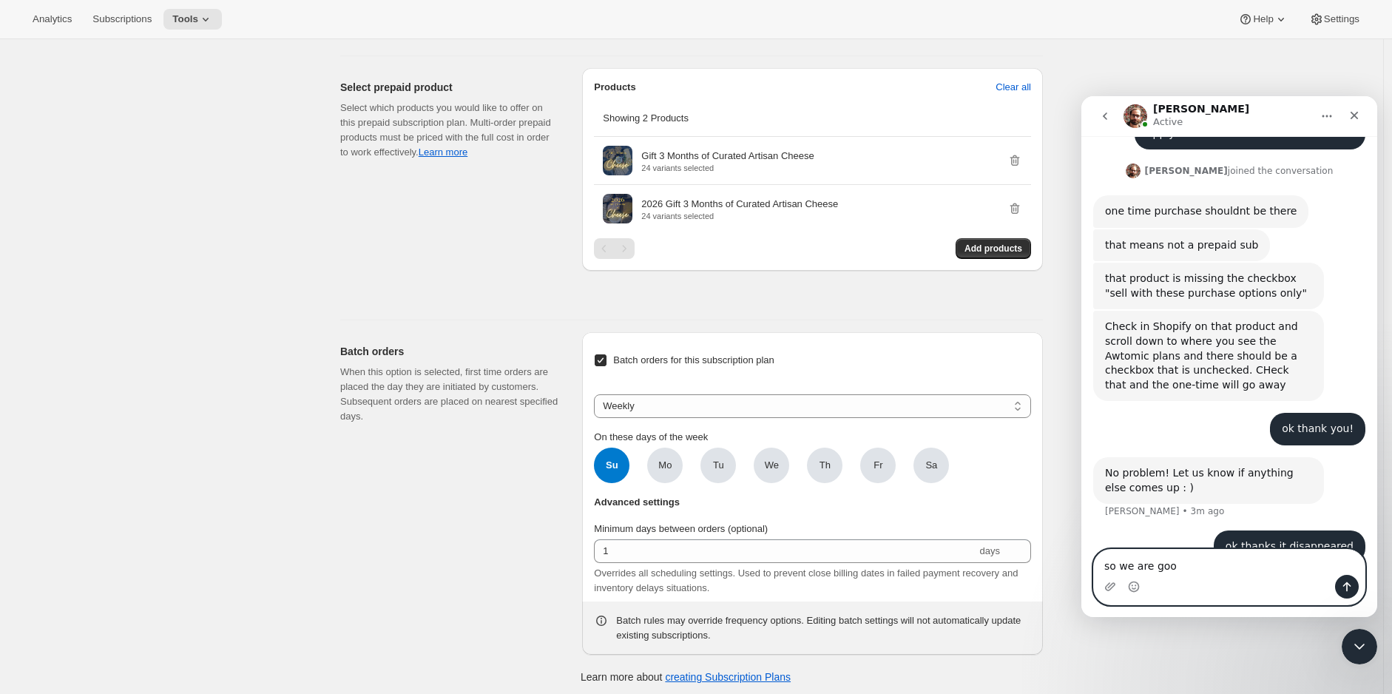
type textarea "so we are good"
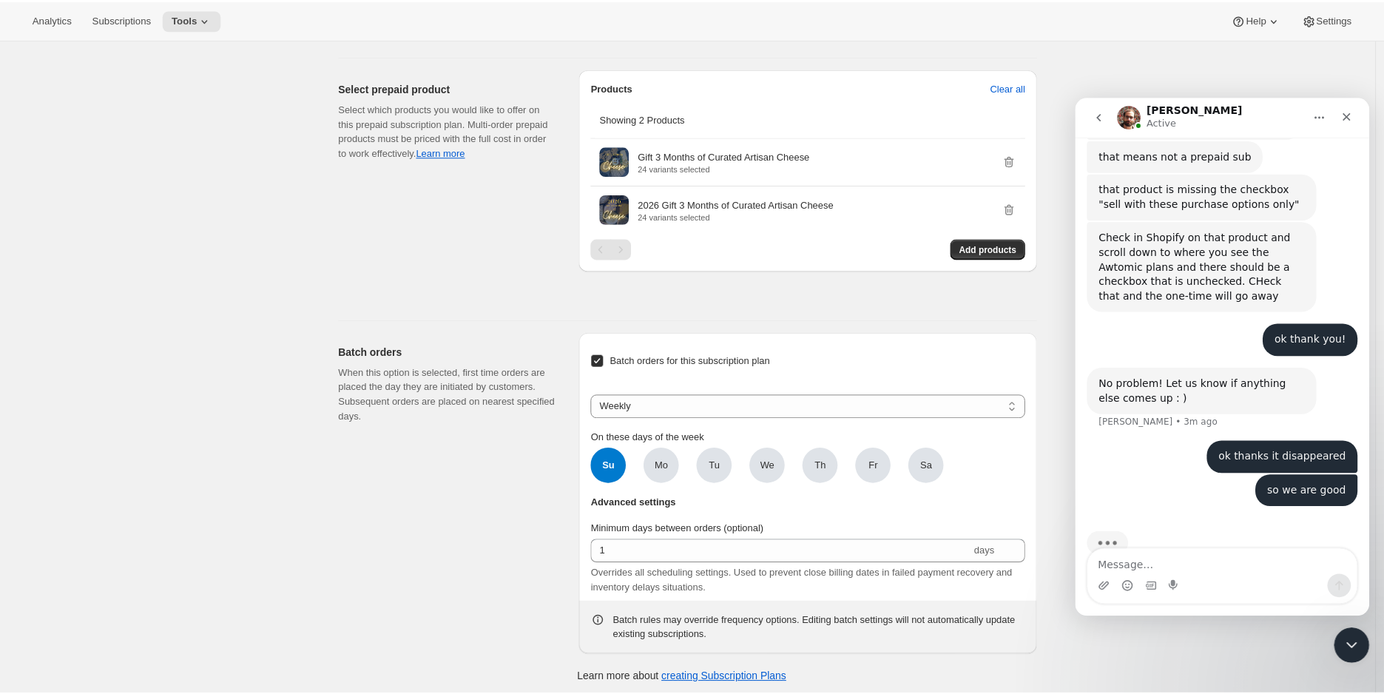
scroll to position [612, 0]
